Goal: Book appointment/travel/reservation

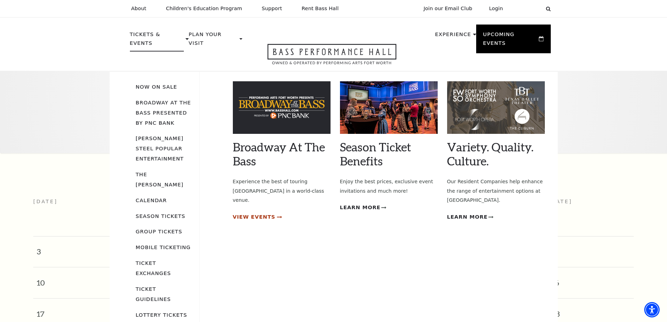
click at [249, 212] on span "View Events" at bounding box center [254, 216] width 43 height 9
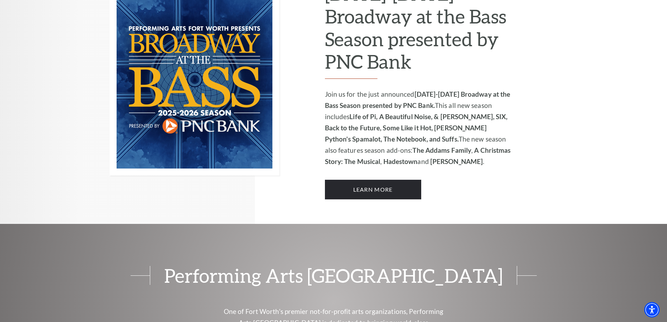
scroll to position [499, 0]
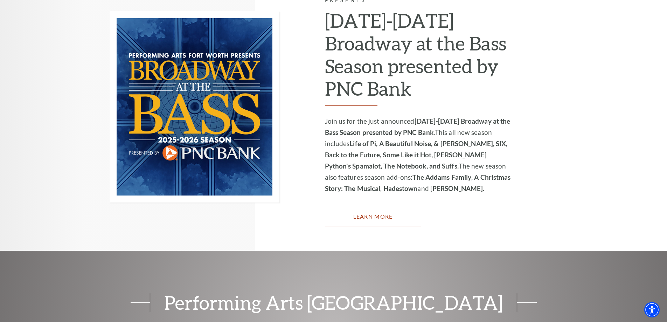
click at [363, 211] on link "Learn More" at bounding box center [373, 217] width 96 height 20
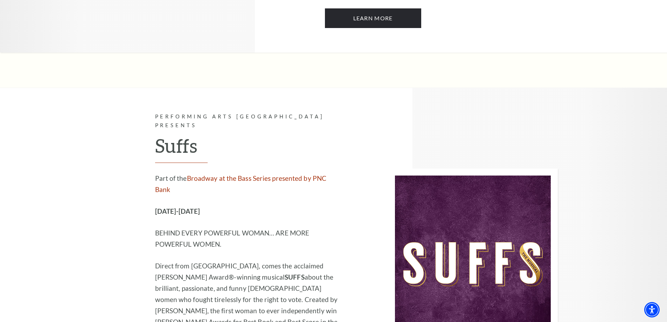
scroll to position [5146, 0]
